Goal: Find specific page/section: Locate a particular part of the current website

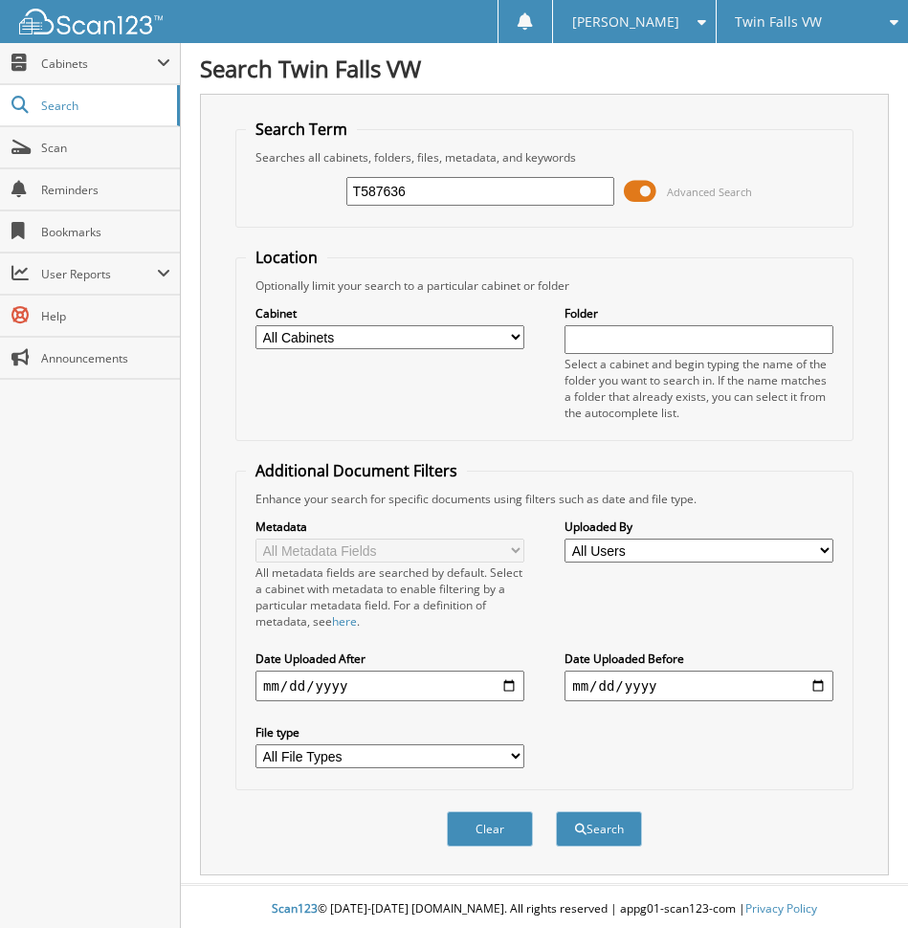
scroll to position [6, 0]
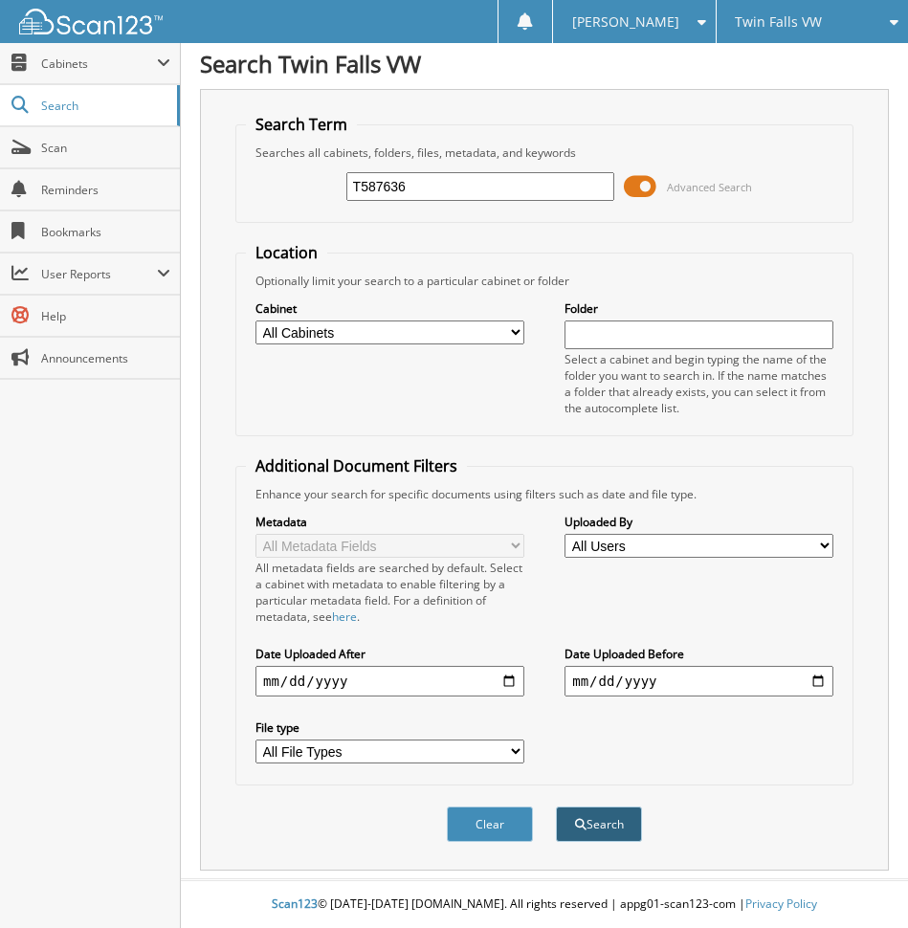
type input "T587636"
click at [616, 820] on button "Search" at bounding box center [599, 824] width 86 height 35
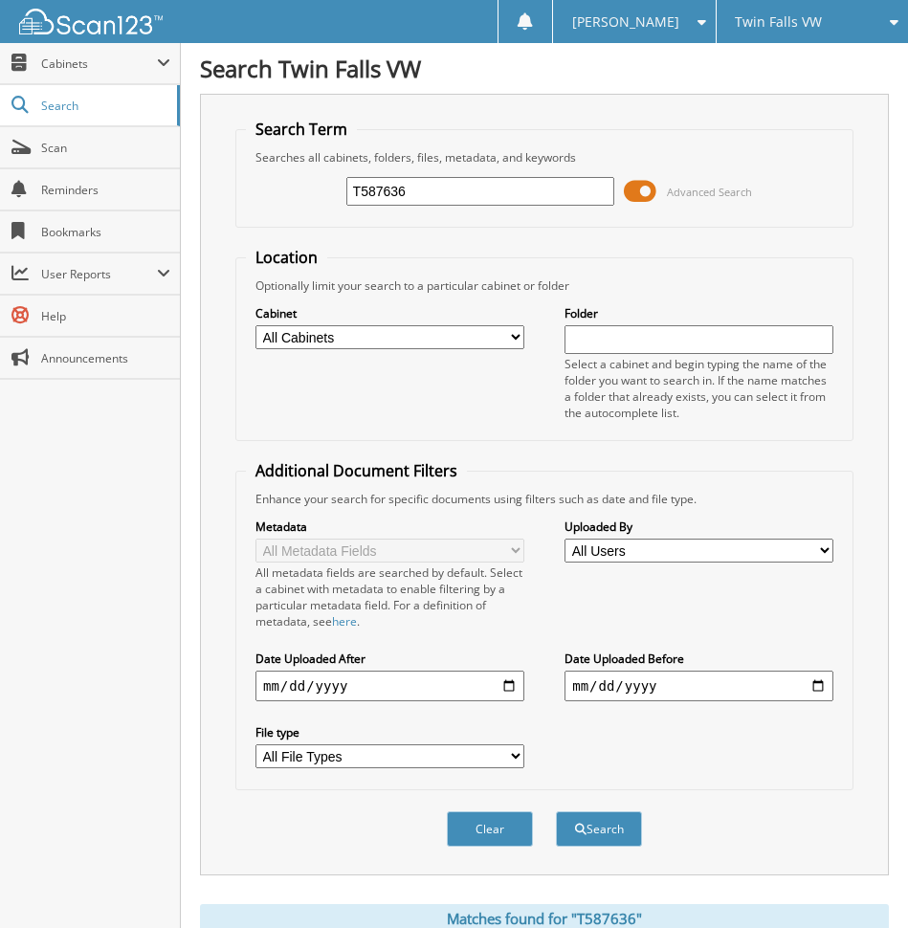
click at [651, 188] on span at bounding box center [640, 191] width 33 height 29
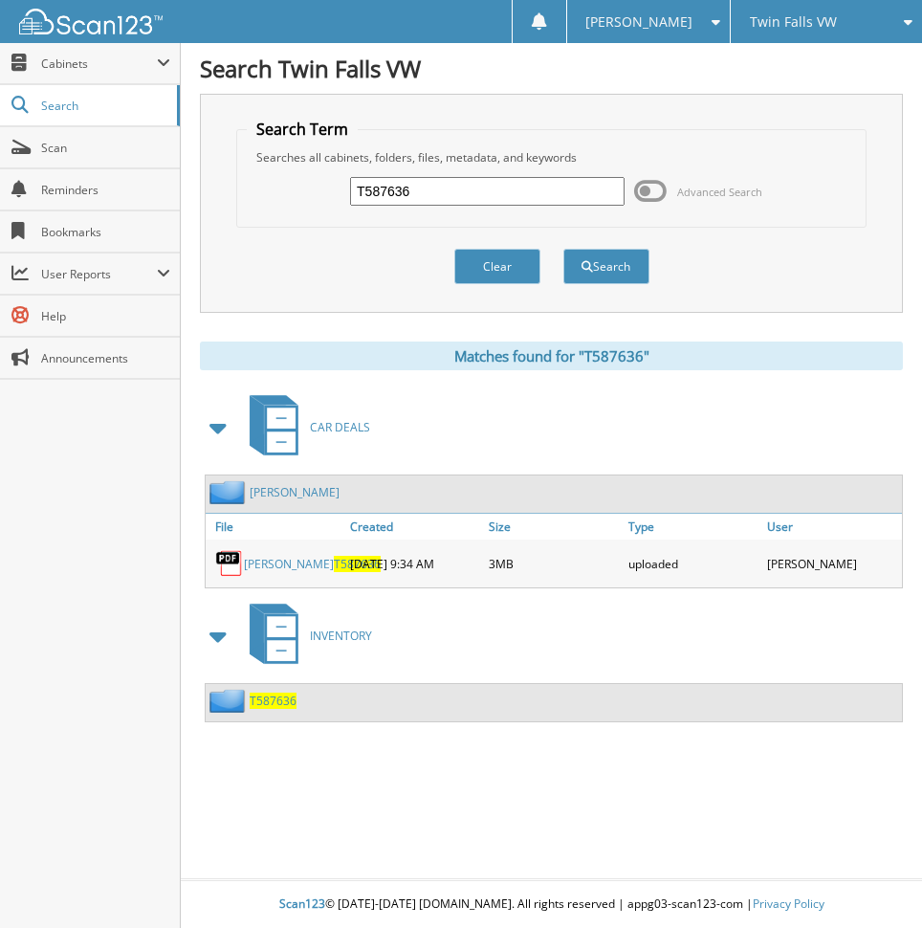
click at [277, 563] on link "HOLZBERGER T587636" at bounding box center [312, 564] width 137 height 16
click at [334, 567] on span "T587636" at bounding box center [357, 564] width 47 height 16
click at [335, 556] on link "HOLZBERGER T587636" at bounding box center [312, 564] width 137 height 16
click at [290, 556] on link "HOLZBERGER T587636" at bounding box center [312, 564] width 137 height 16
